Goal: Task Accomplishment & Management: Complete application form

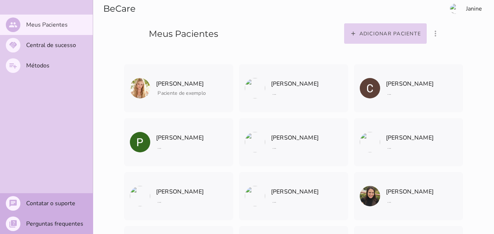
click at [371, 29] on button "add Adicionar paciente" at bounding box center [385, 33] width 83 height 20
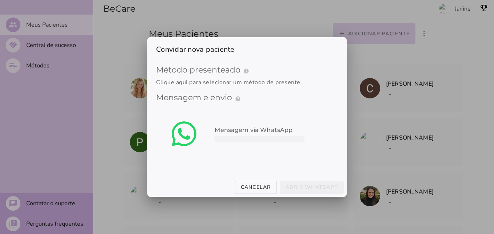
type mwc-select "qGWdic9wsspFTTUrrVGn"
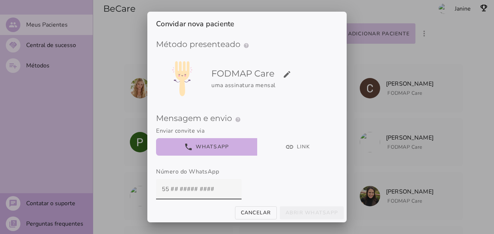
scroll to position [3, 0]
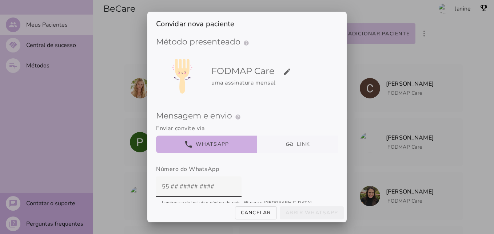
click at [278, 139] on button "link Link" at bounding box center [297, 143] width 81 height 17
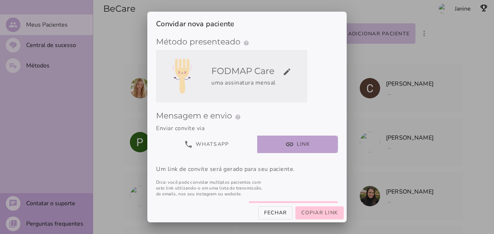
click at [277, 83] on div "uma assinatura mensal" at bounding box center [257, 82] width 93 height 9
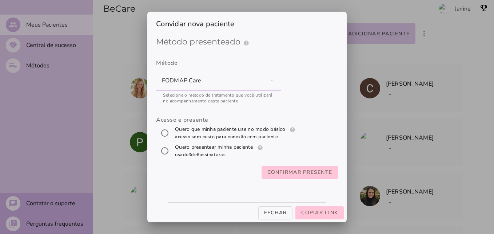
scroll to position [0, 0]
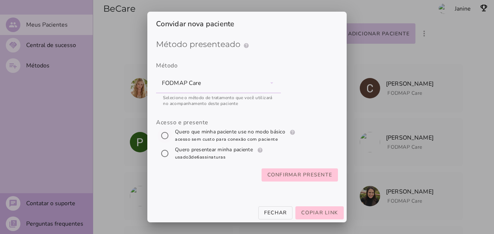
click at [165, 135] on input "[object Object]" at bounding box center [164, 135] width 17 height 17
radio input "****"
type mwc-radio "trial-extension"
click at [349, 188] on div at bounding box center [247, 117] width 494 height 234
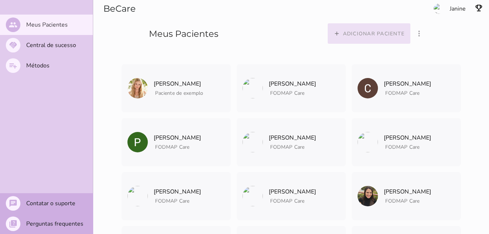
click at [0, 0] on slot "Adicionar paciente" at bounding box center [0, 0] width 0 height 0
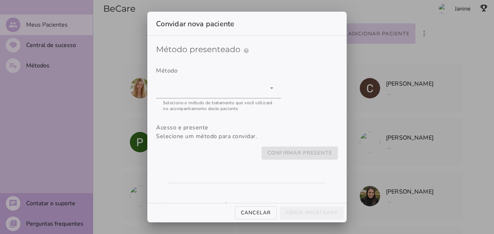
type mwc-select "qGWdic9wsspFTTUrrVGn"
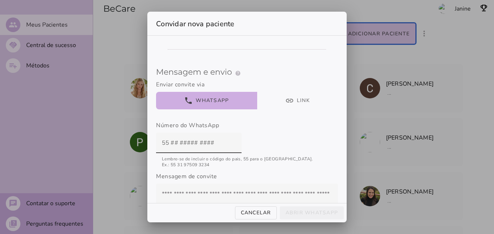
scroll to position [187, 0]
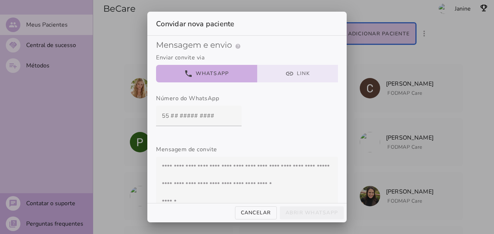
click at [291, 70] on button "link Link" at bounding box center [297, 73] width 81 height 17
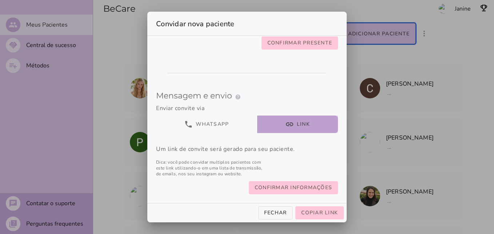
scroll to position [143, 0]
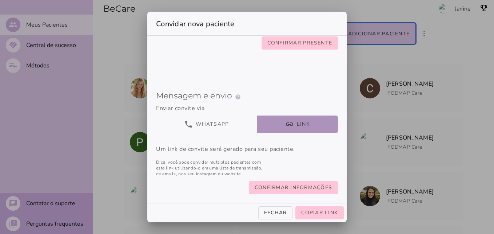
click at [301, 116] on button "link Link" at bounding box center [297, 123] width 81 height 17
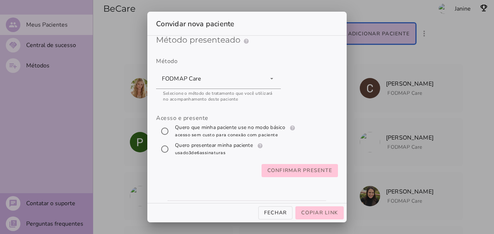
scroll to position [2, 0]
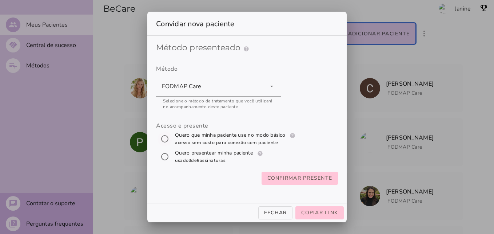
click at [160, 138] on input "[object Object]" at bounding box center [164, 138] width 17 height 17
radio input "****"
type mwc-radio "trial-extension"
drag, startPoint x: 300, startPoint y: 177, endPoint x: 345, endPoint y: 192, distance: 47.4
click at [345, 192] on div "Método presenteado help Presenteie com um Método de Tratamento Como funciona o …" at bounding box center [246, 119] width 199 height 167
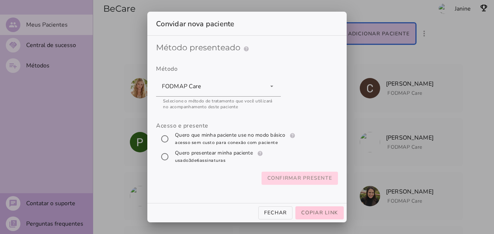
click at [335, 212] on span "Copiar link" at bounding box center [319, 212] width 37 height 7
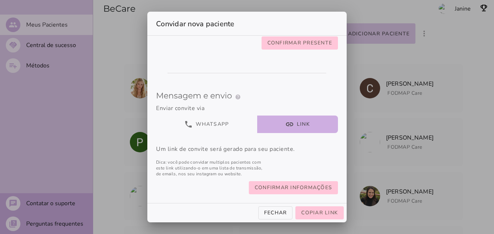
scroll to position [143, 0]
click at [300, 41] on span "Confirmar presente" at bounding box center [299, 43] width 65 height 9
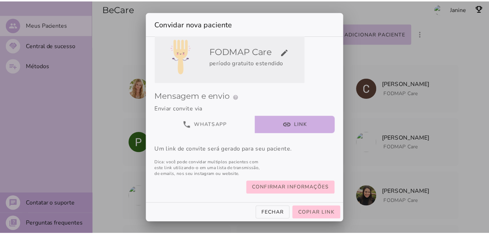
scroll to position [34, 0]
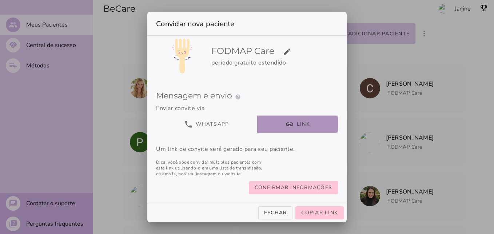
click at [302, 115] on button "link Link" at bounding box center [297, 123] width 81 height 17
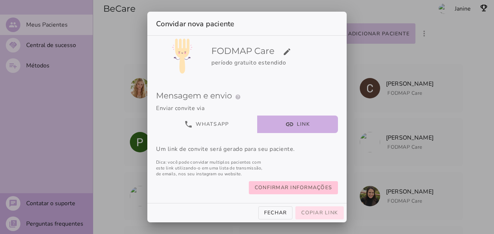
click at [313, 214] on span "Copiar link" at bounding box center [319, 212] width 37 height 7
click at [0, 0] on slot "Fechar" at bounding box center [0, 0] width 0 height 0
